Goal: Task Accomplishment & Management: Complete application form

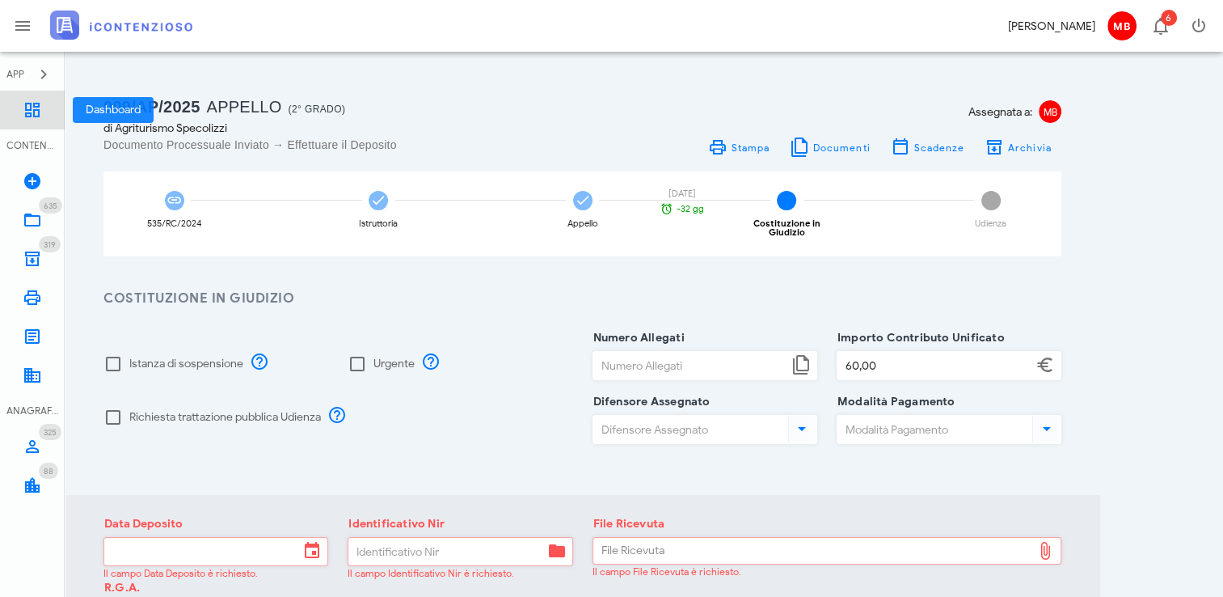
click at [41, 112] on icon at bounding box center [32, 109] width 19 height 19
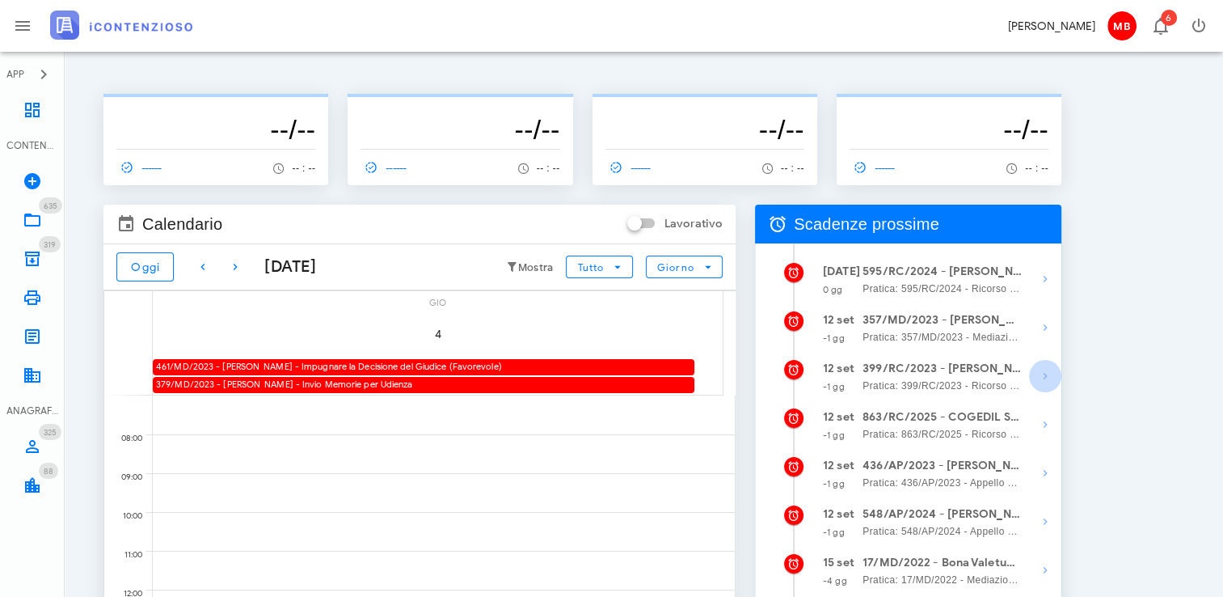
click at [1050, 380] on icon "button" at bounding box center [1045, 375] width 19 height 19
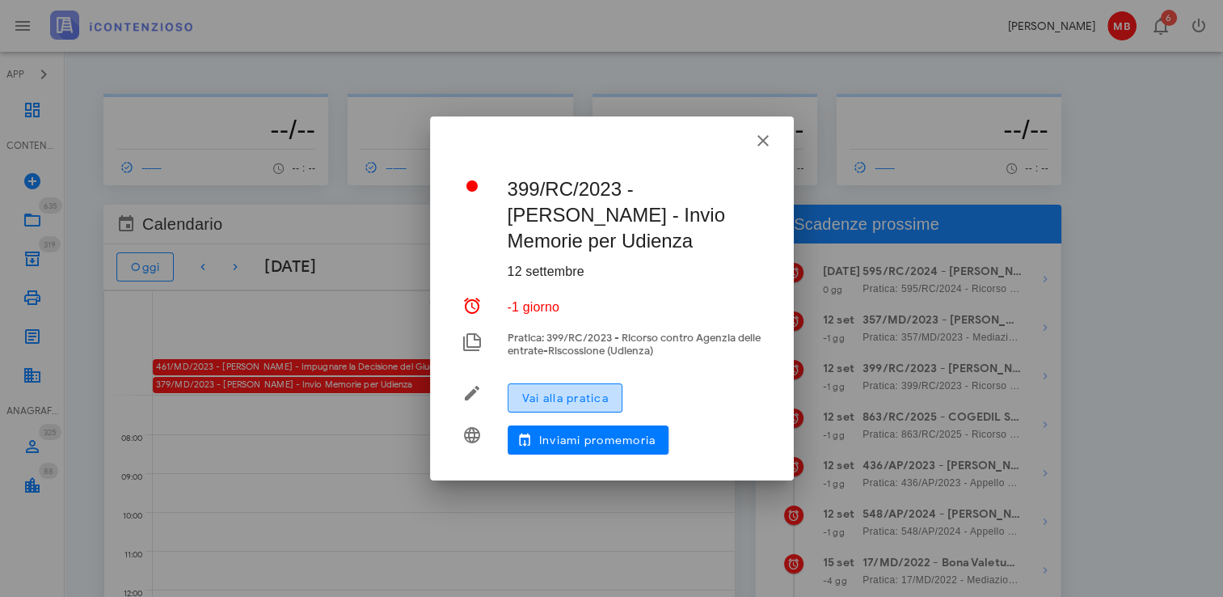
click at [580, 393] on span "Vai alla pratica" at bounding box center [564, 398] width 87 height 14
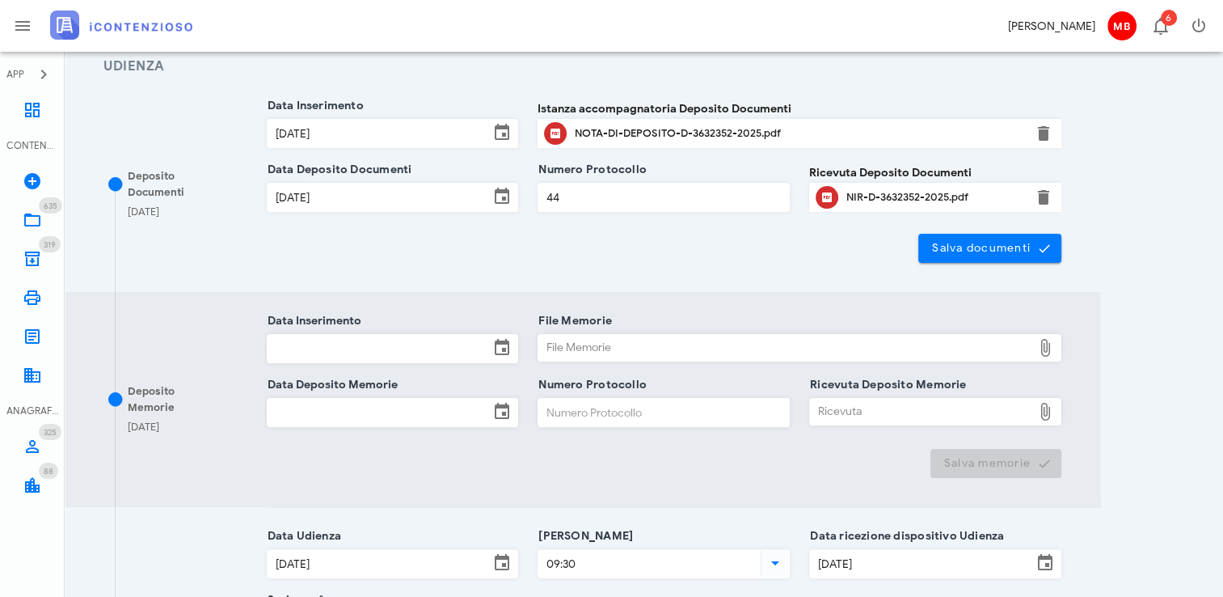
scroll to position [243, 0]
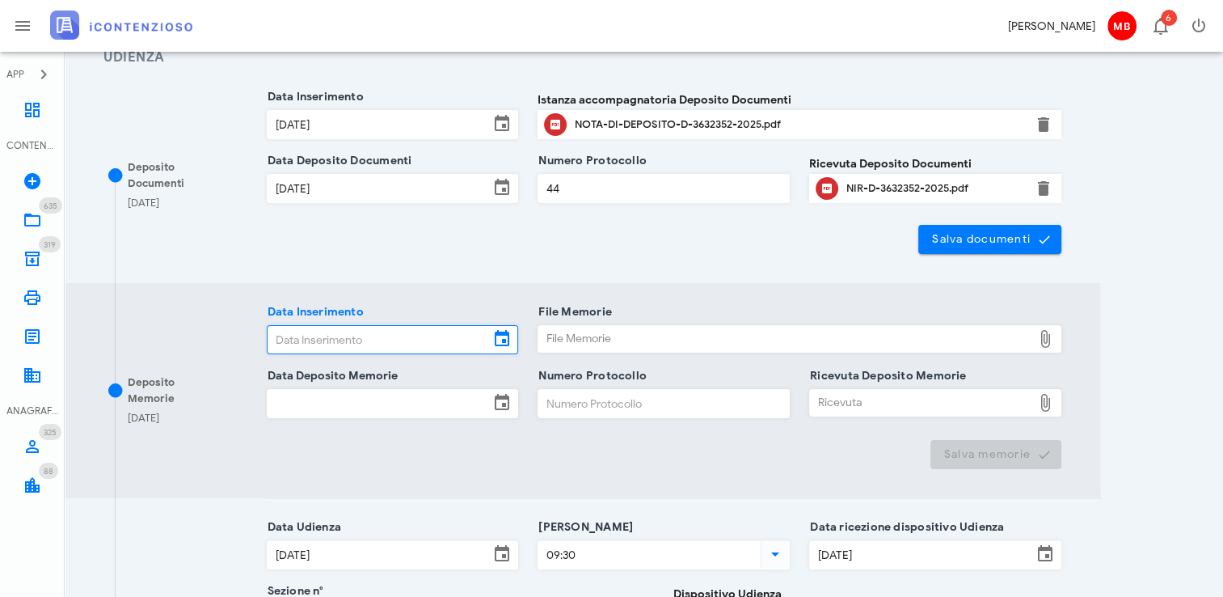
click at [327, 335] on input "Data Inserimento" at bounding box center [379, 339] width 222 height 27
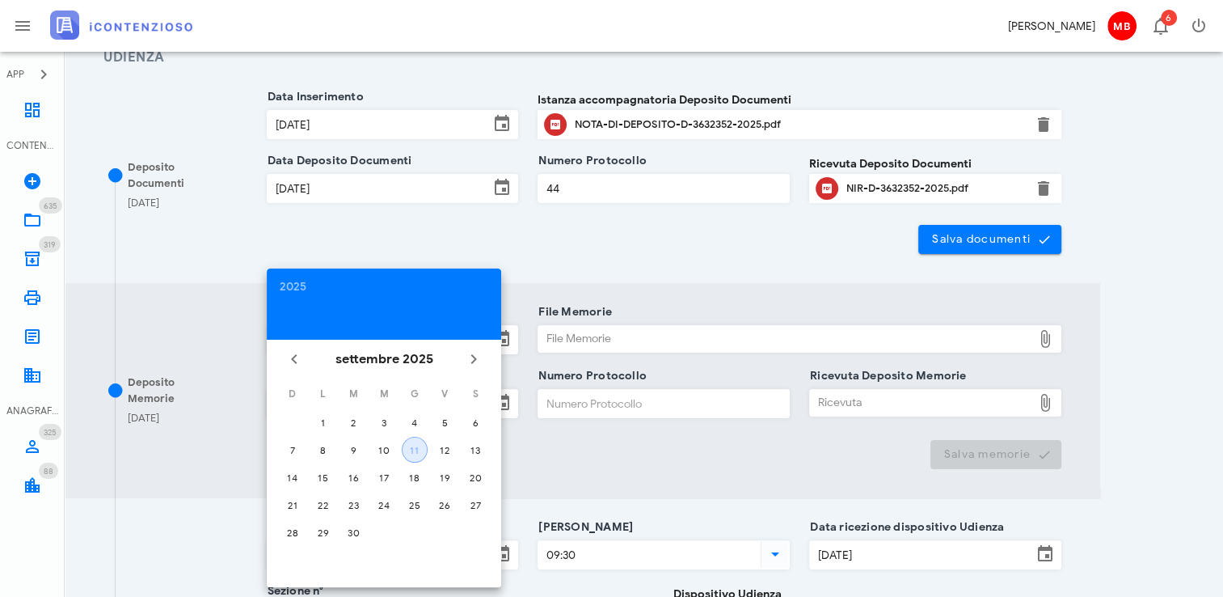
click at [411, 450] on div "11" at bounding box center [415, 450] width 24 height 12
type input "11/09/2025"
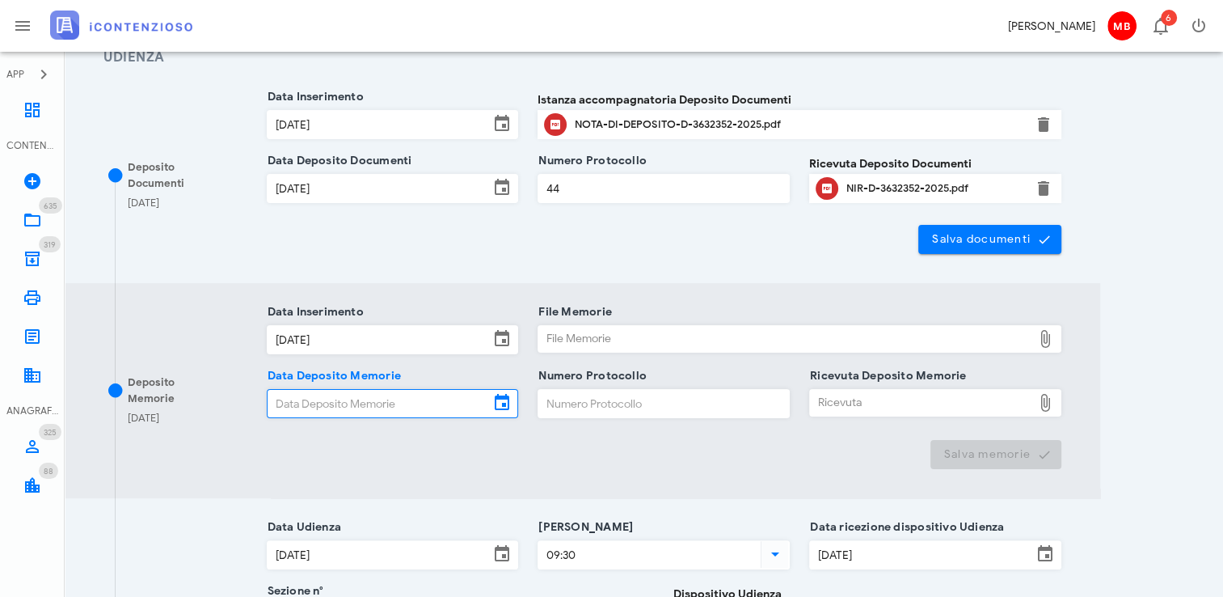
click at [381, 409] on input "Data Deposito Memorie" at bounding box center [379, 403] width 222 height 27
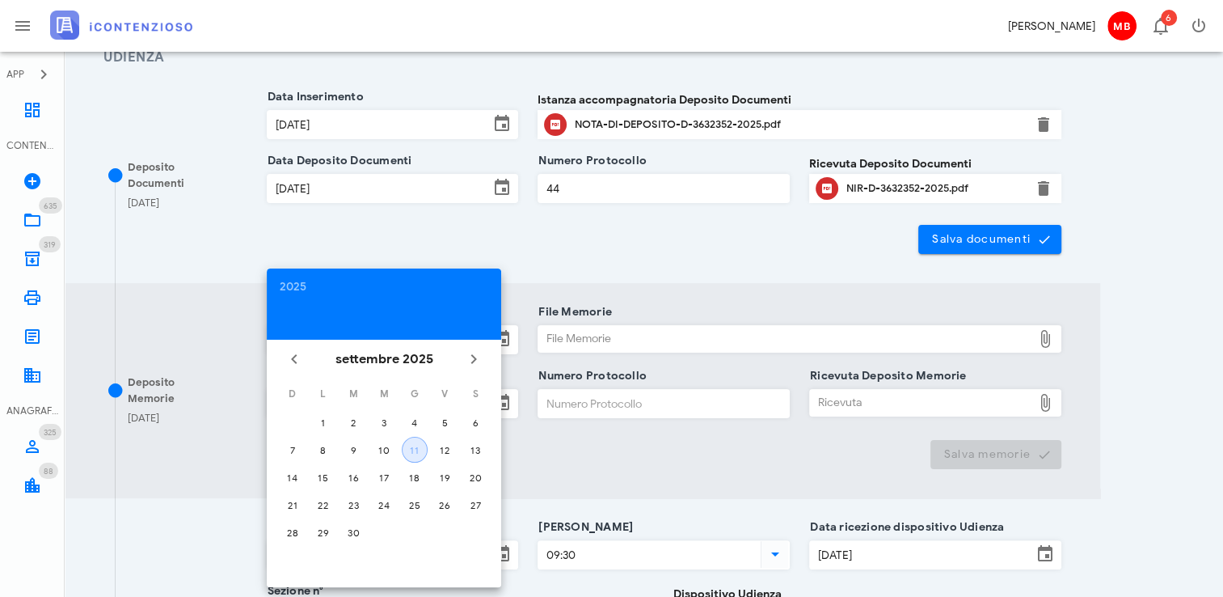
click at [411, 446] on div "11" at bounding box center [415, 450] width 24 height 12
type input "11/09/2025"
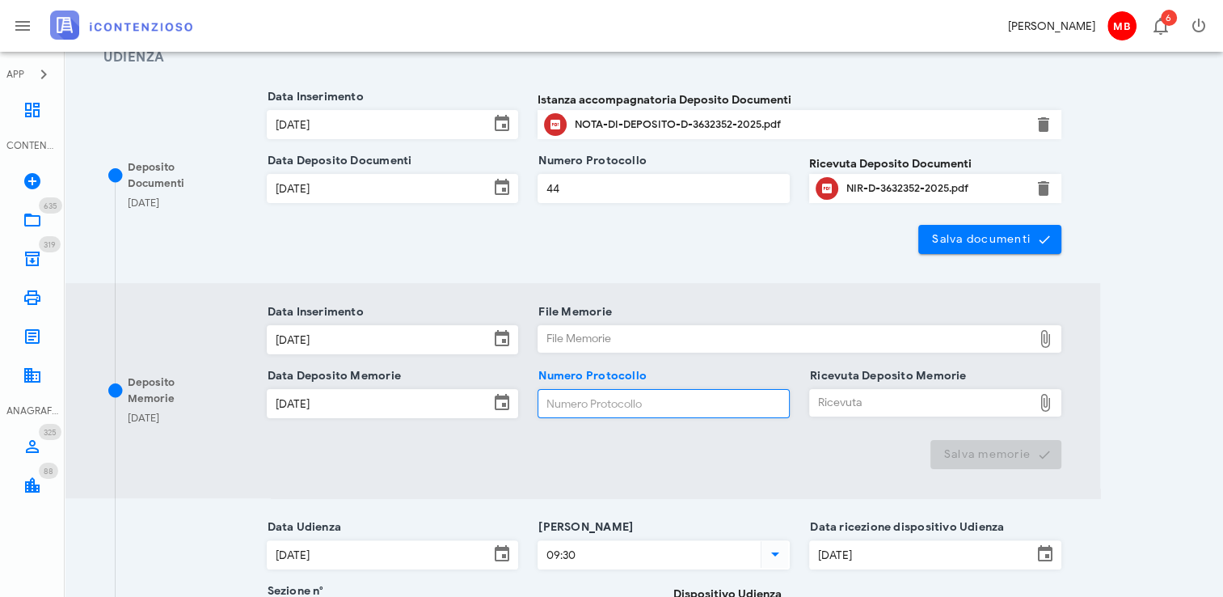
click at [563, 407] on input "Numero Protocollo" at bounding box center [663, 403] width 251 height 27
type input "33"
click at [632, 342] on div "File Memorie" at bounding box center [785, 339] width 494 height 26
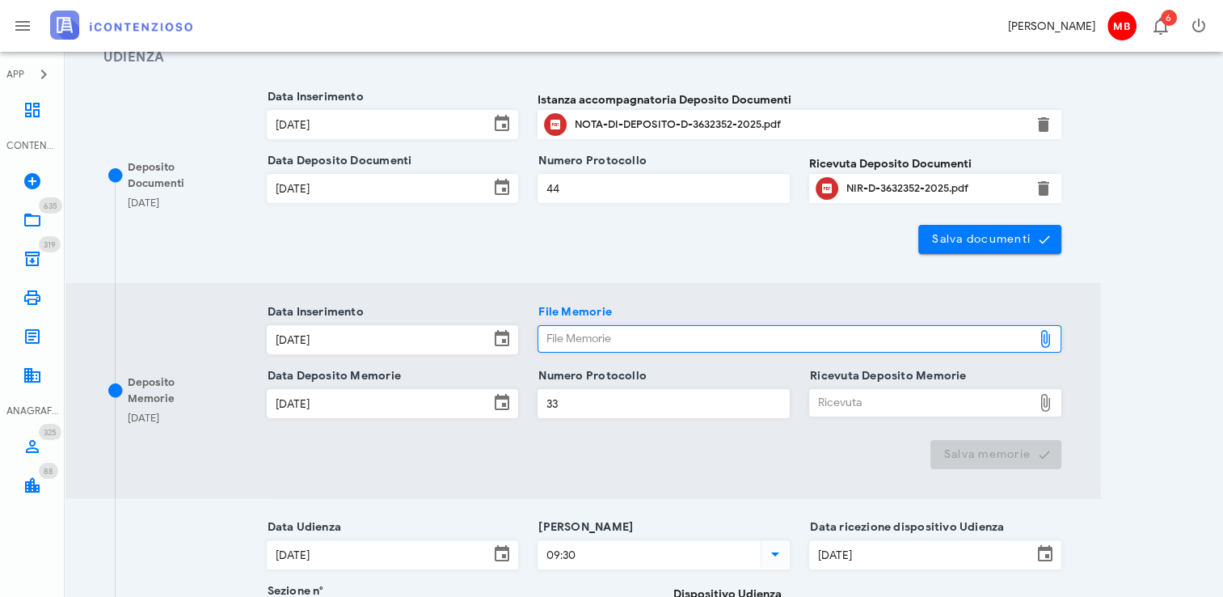
type input "C:\fakepath\memorie.pdf"
click at [852, 394] on div "Ricevuta" at bounding box center [921, 403] width 222 height 26
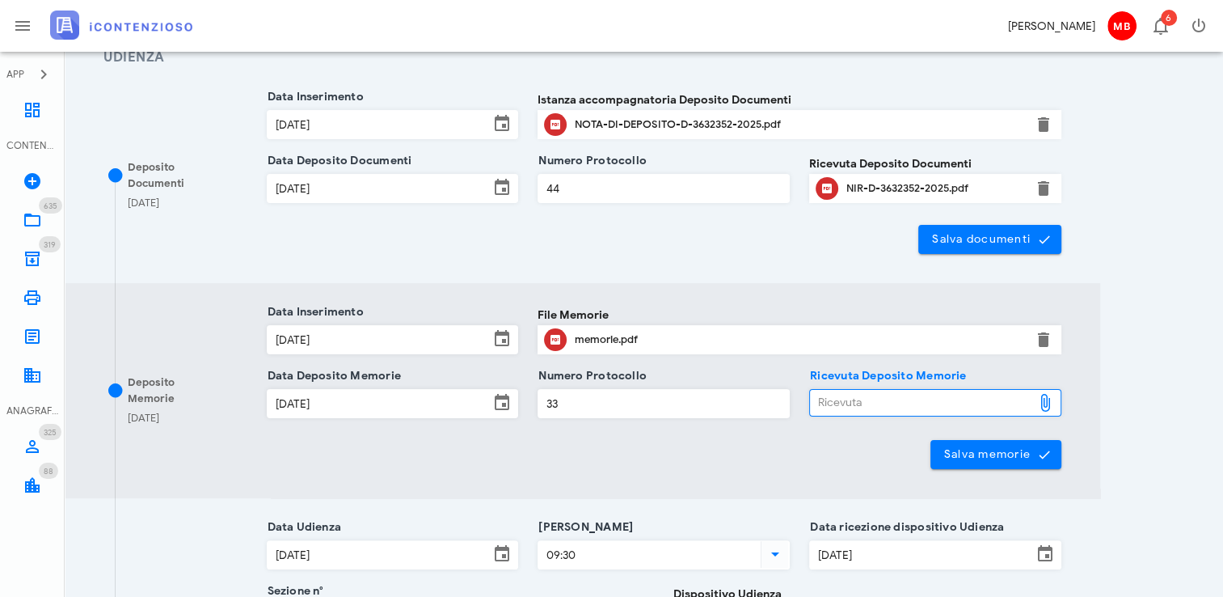
type input "C:\fakepath\NIR_D-3655627-2025.pdf"
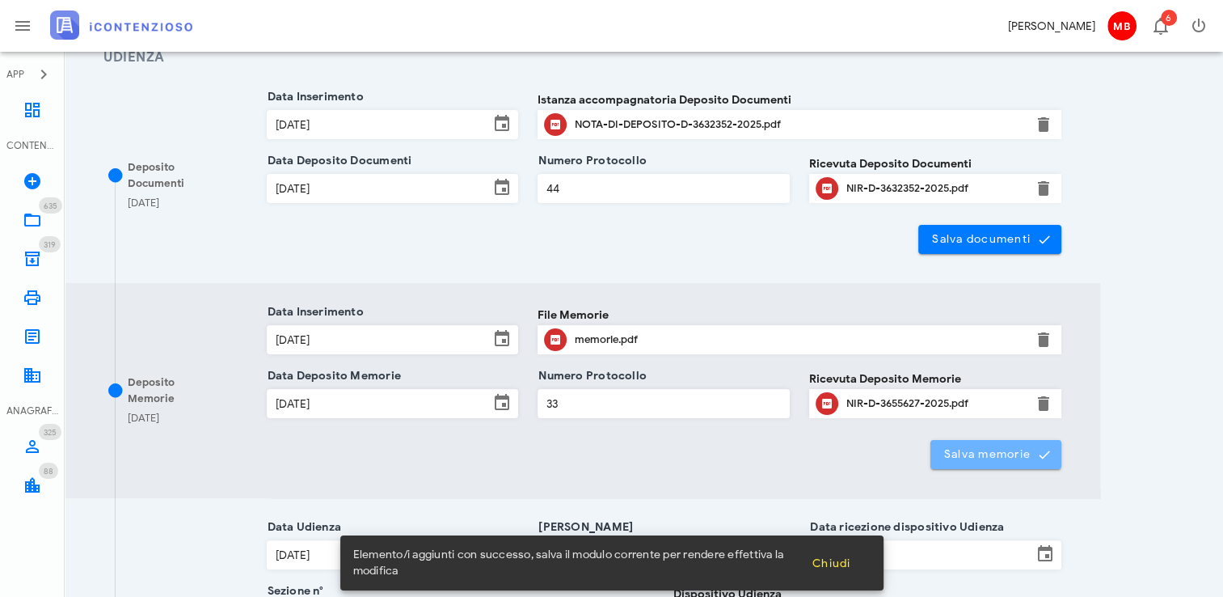
click at [948, 444] on button "Salva memorie" at bounding box center [996, 454] width 132 height 29
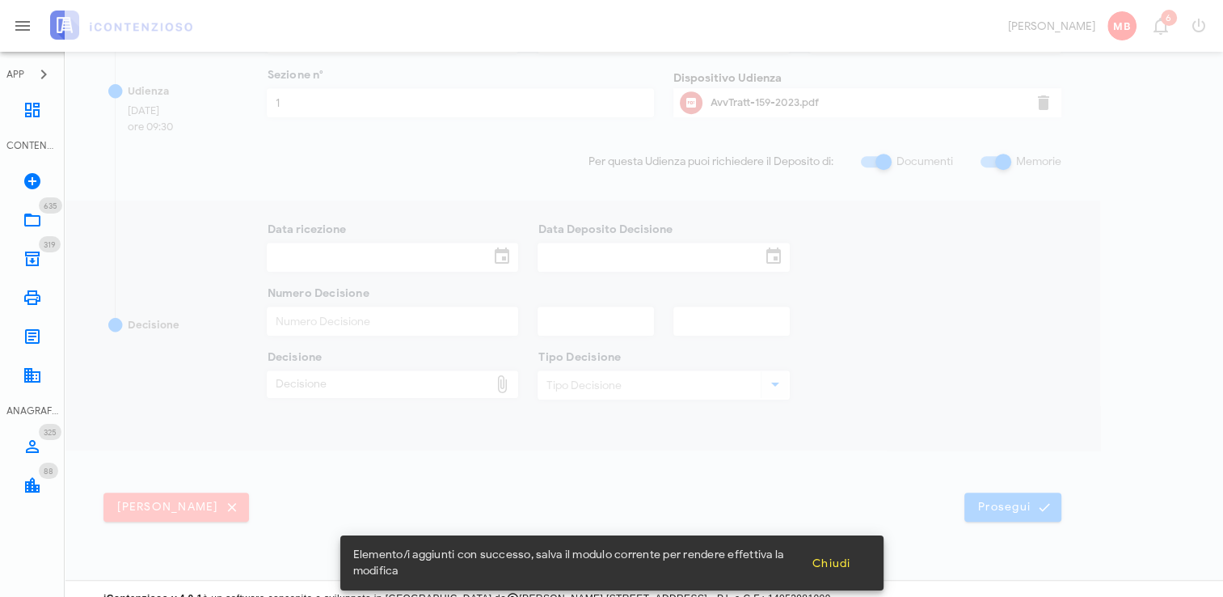
scroll to position [775, 0]
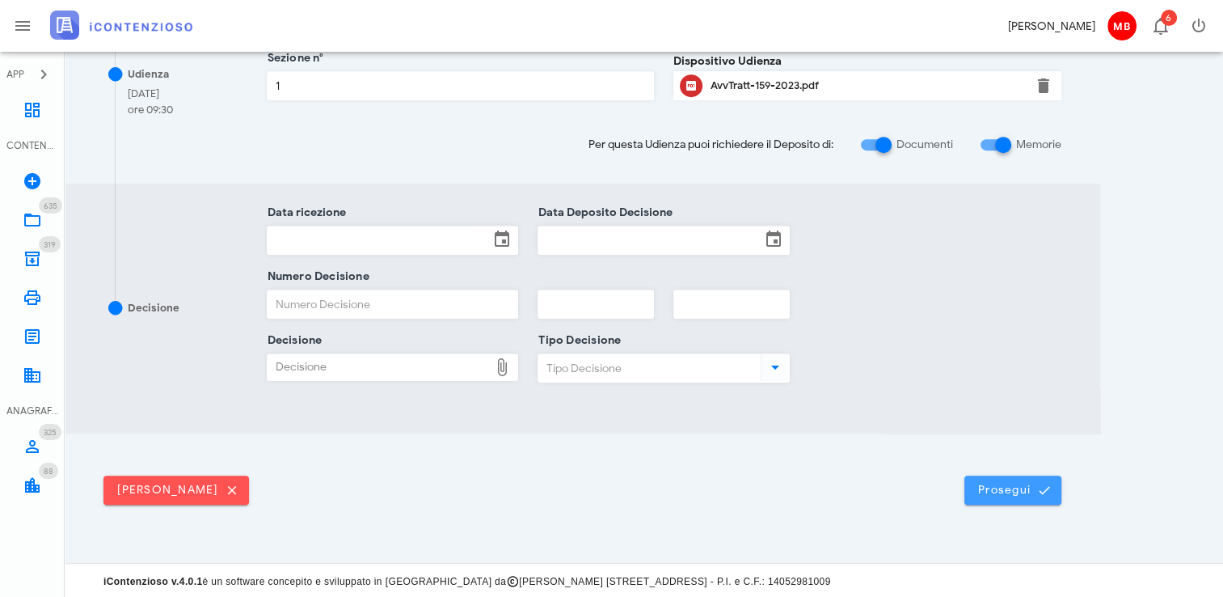
click at [977, 483] on span "Prosegui" at bounding box center [1012, 490] width 71 height 15
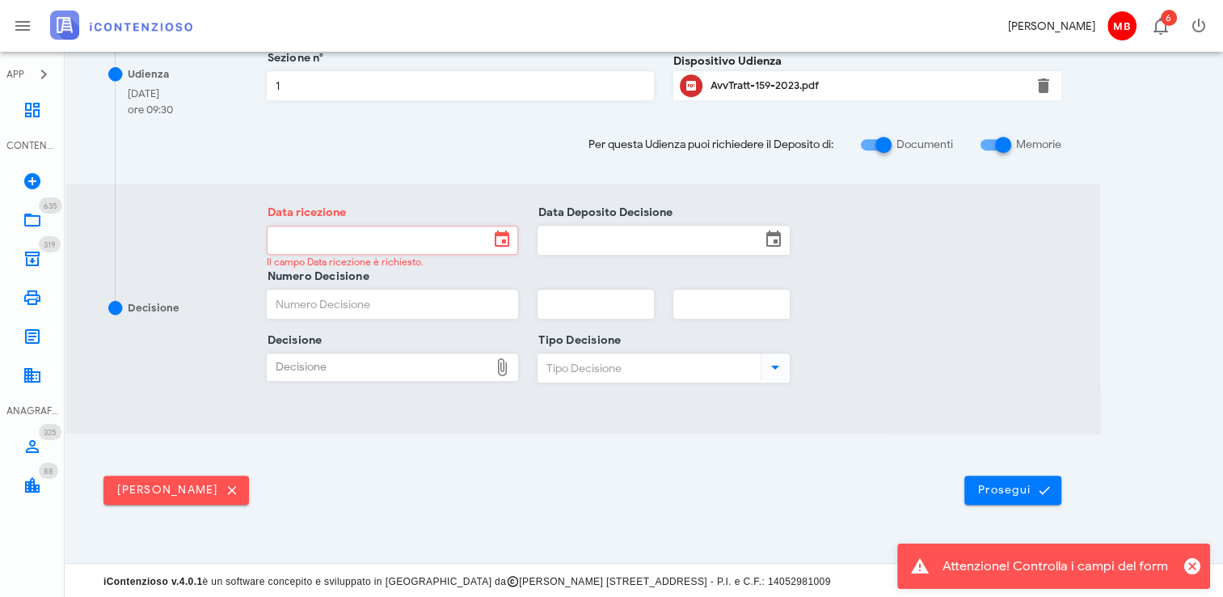
scroll to position [0, 0]
